Goal: Task Accomplishment & Management: Manage account settings

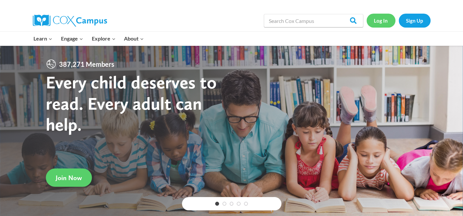
click at [384, 24] on link "Log In" at bounding box center [381, 21] width 29 height 14
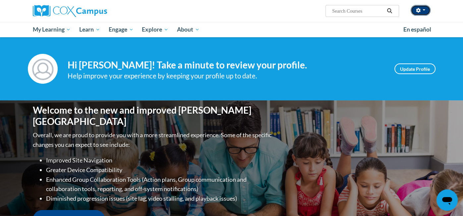
click at [419, 10] on icon "button" at bounding box center [418, 10] width 5 height 5
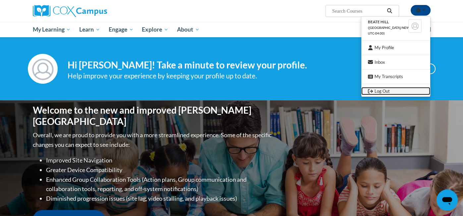
click at [386, 94] on link "Log Out" at bounding box center [396, 91] width 69 height 8
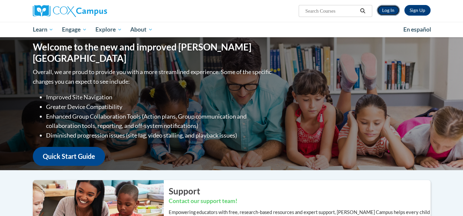
click at [389, 10] on link "Log In" at bounding box center [388, 10] width 23 height 11
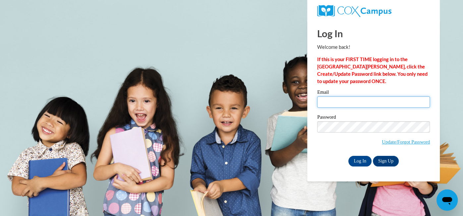
type input "beate_hill@yahoo.com"
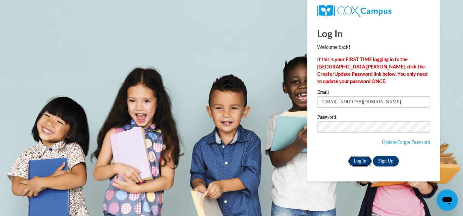
click at [365, 163] on input "Log In" at bounding box center [360, 161] width 23 height 11
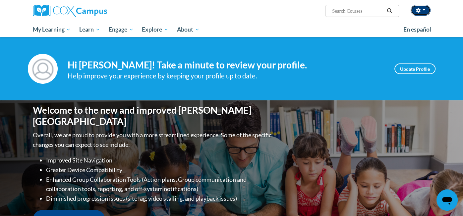
click at [424, 10] on span "button" at bounding box center [424, 9] width 3 height 1
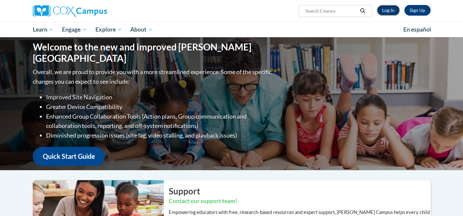
click at [392, 13] on link "Log In" at bounding box center [388, 10] width 23 height 11
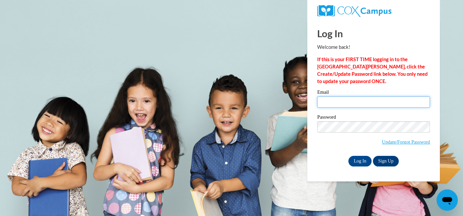
type input "[EMAIL_ADDRESS][DOMAIN_NAME]"
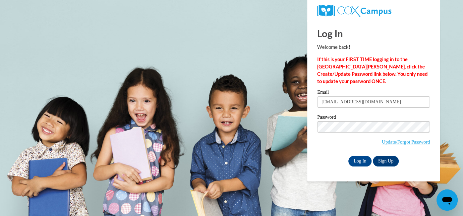
click at [255, 33] on body "Log In Welcome back! If this is your FIRST TIME logging in to the [GEOGRAPHIC_D…" at bounding box center [231, 108] width 463 height 216
